Goal: Communication & Community: Share content

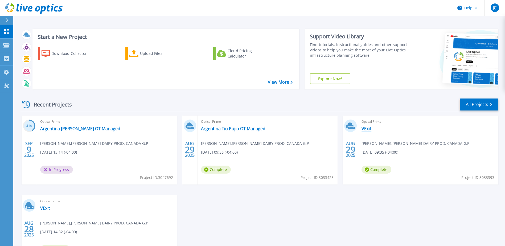
click at [370, 129] on link "VExit" at bounding box center [367, 128] width 10 height 5
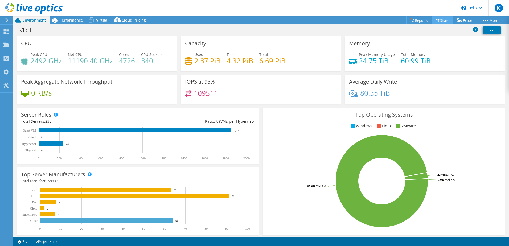
click at [439, 19] on link "Share" at bounding box center [443, 20] width 22 height 8
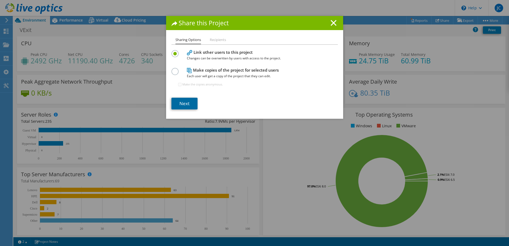
click at [182, 105] on link "Next" at bounding box center [185, 104] width 26 height 12
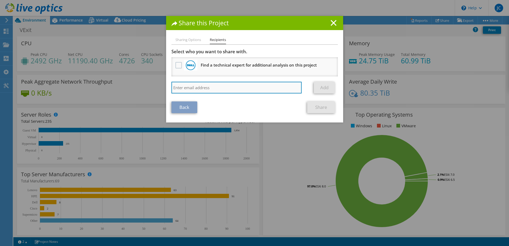
click at [179, 85] on input "search" at bounding box center [237, 88] width 131 height 12
click at [184, 88] on input "[PERSON_NAME],[PERSON_NAME][EMAIL_ADDRESS][PERSON_NAME][DOMAIN_NAME]" at bounding box center [237, 88] width 131 height 12
click at [235, 90] on input "[PERSON_NAME][EMAIL_ADDRESS][PERSON_NAME][PERSON_NAME][DOMAIN_NAME]" at bounding box center [237, 88] width 131 height 12
type input "[PERSON_NAME][EMAIL_ADDRESS][PERSON_NAME][PERSON_NAME][DOMAIN_NAME]"
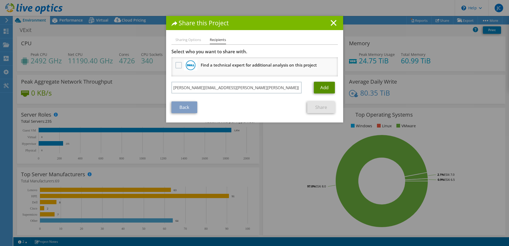
click at [326, 88] on link "Add" at bounding box center [324, 88] width 21 height 12
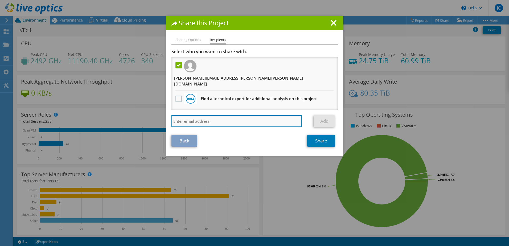
click at [189, 115] on input "search" at bounding box center [237, 121] width 131 height 12
type input "[PERSON_NAME][EMAIL_ADDRESS][PERSON_NAME][PERSON_NAME][DOMAIN_NAME]"
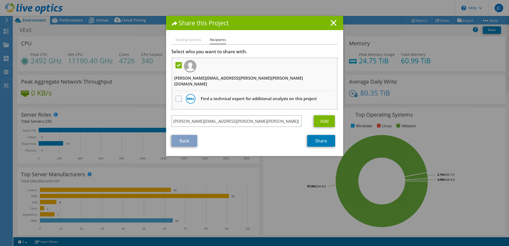
click at [334, 115] on div "Add" at bounding box center [326, 121] width 24 height 12
click at [323, 115] on link "Add" at bounding box center [324, 121] width 21 height 12
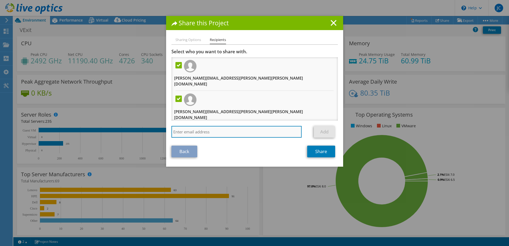
click at [184, 130] on input "search" at bounding box center [237, 132] width 131 height 12
type input "[EMAIL_ADDRESS][PERSON_NAME][PERSON_NAME][DOMAIN_NAME]"
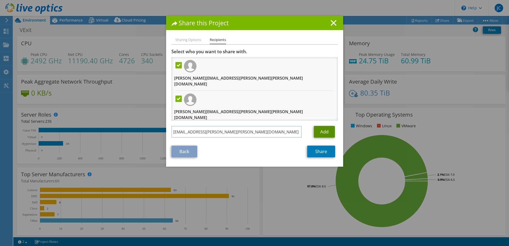
click at [326, 128] on link "Add" at bounding box center [324, 132] width 21 height 12
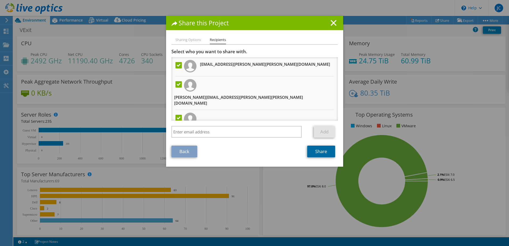
click at [319, 153] on link "Share" at bounding box center [321, 152] width 28 height 12
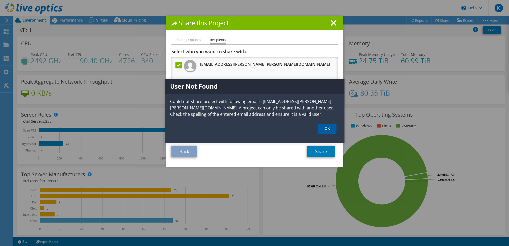
click at [327, 127] on link "OK" at bounding box center [327, 129] width 19 height 10
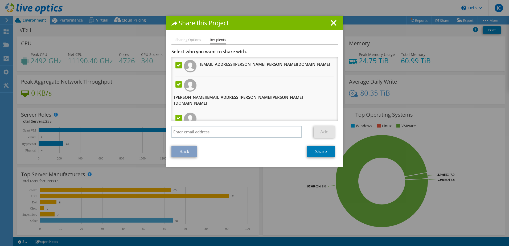
click at [176, 64] on label at bounding box center [180, 65] width 8 height 6
click at [0, 0] on input "checkbox" at bounding box center [0, 0] width 0 height 0
click at [322, 151] on link "Share" at bounding box center [321, 152] width 28 height 12
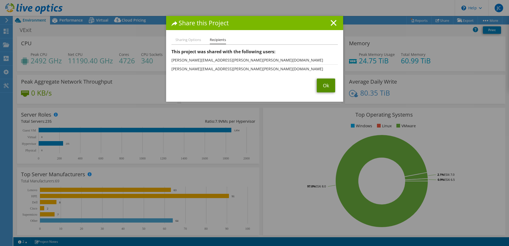
click at [319, 87] on link "Ok" at bounding box center [326, 86] width 18 height 14
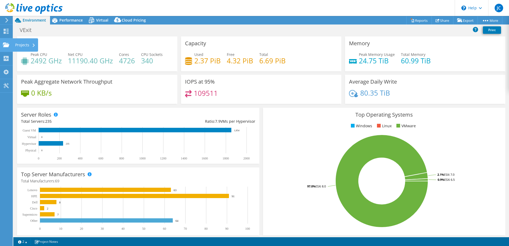
click at [15, 45] on div "Projects" at bounding box center [26, 44] width 26 height 13
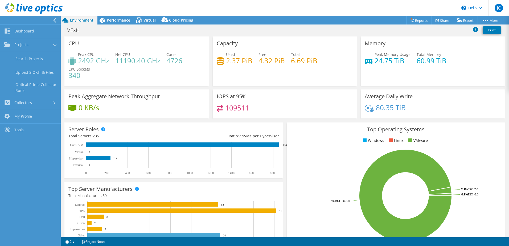
click at [156, 33] on div "VExit Print" at bounding box center [285, 30] width 449 height 10
